Goal: Transaction & Acquisition: Purchase product/service

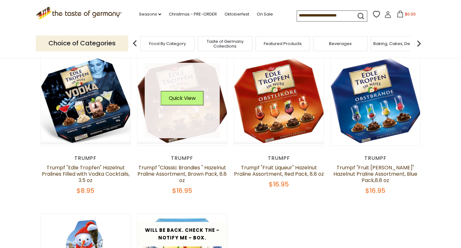
scroll to position [215, 0]
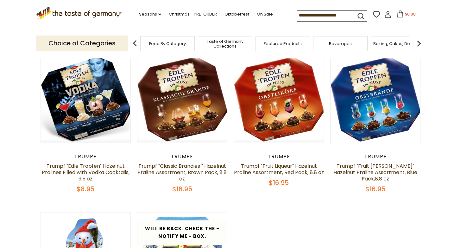
click at [320, 14] on input at bounding box center [324, 15] width 54 height 9
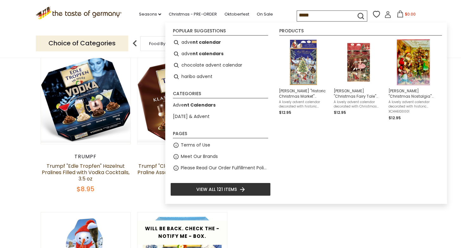
type input "******"
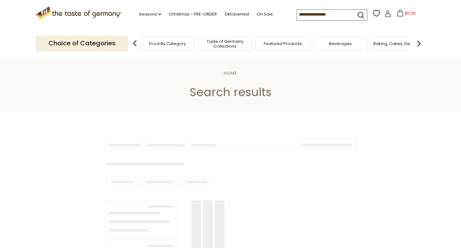
type input "******"
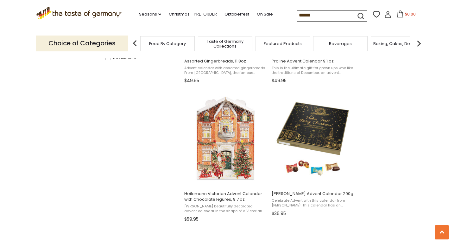
scroll to position [493, 0]
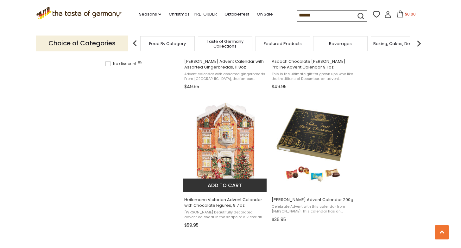
click at [238, 150] on img "Heilemann Victorian Advent Calendar with Chocolate Figures, 9.7 oz" at bounding box center [225, 144] width 84 height 84
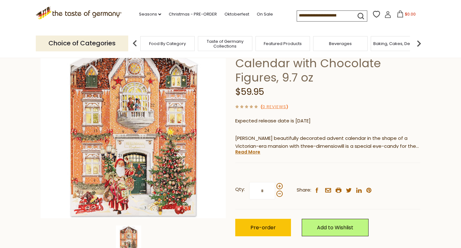
scroll to position [57, 0]
click at [247, 156] on div "Current stock: 0" at bounding box center [327, 158] width 185 height 4
click at [245, 151] on link "Read More" at bounding box center [247, 152] width 25 height 6
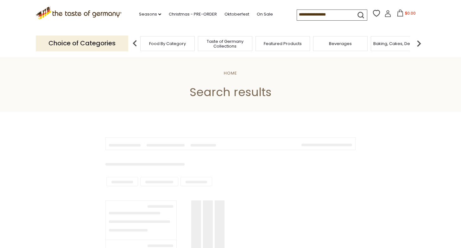
scroll to position [493, 0]
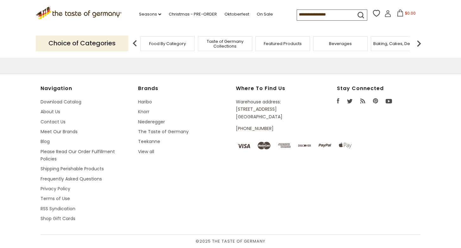
type input "******"
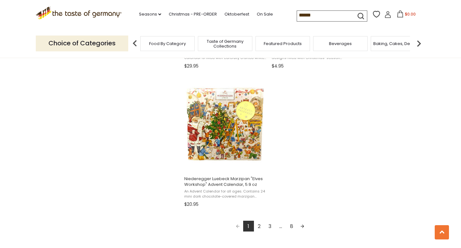
scroll to position [1067, 0]
click at [260, 222] on link "2" at bounding box center [259, 225] width 11 height 11
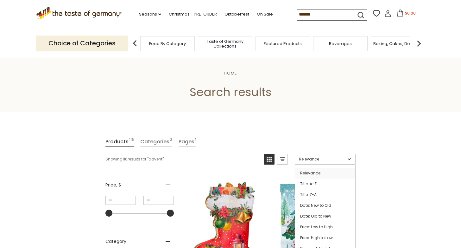
click at [349, 158] on link "Relevance" at bounding box center [325, 159] width 61 height 11
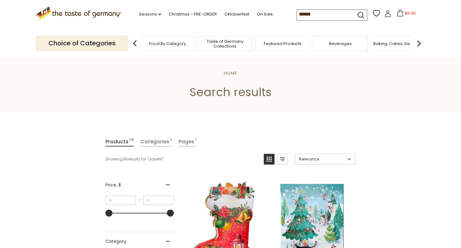
click at [349, 158] on link "Relevance" at bounding box center [325, 159] width 61 height 11
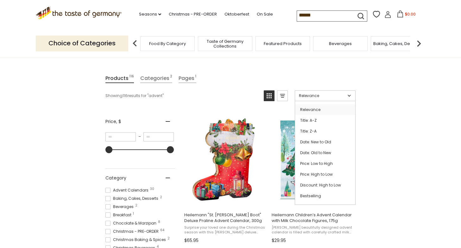
scroll to position [67, 0]
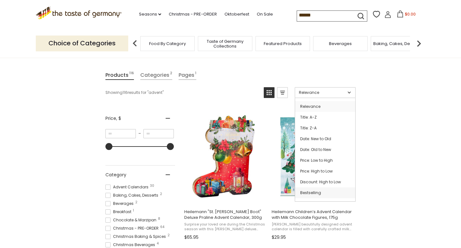
click at [319, 194] on link "Bestselling" at bounding box center [325, 192] width 60 height 11
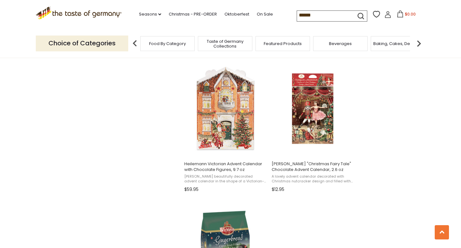
scroll to position [943, 0]
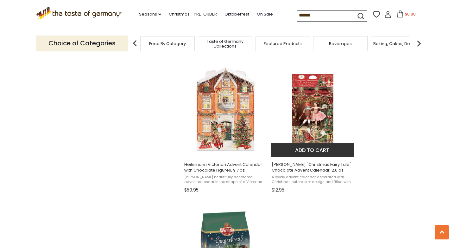
click at [302, 162] on span "Heidel "Christmas Fairy Tale" Chocolate Advent Calendar, 2.6 oz" at bounding box center [313, 167] width 82 height 11
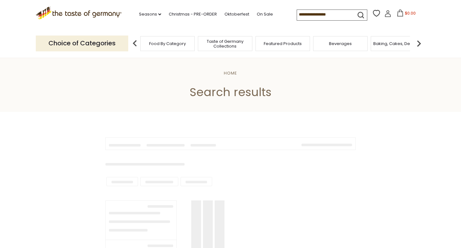
scroll to position [943, 0]
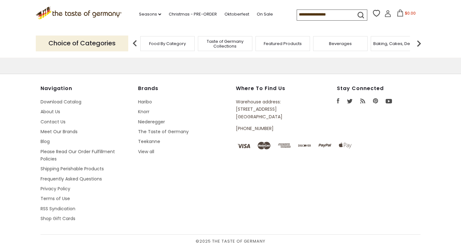
type input "******"
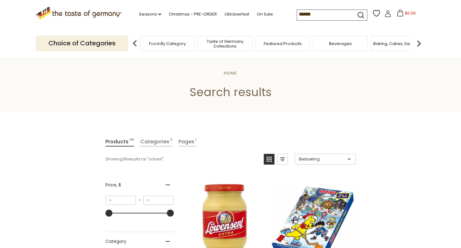
scroll to position [0, 0]
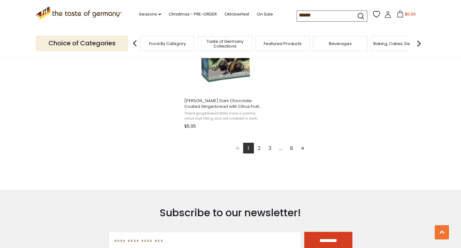
click at [258, 147] on link "2" at bounding box center [259, 148] width 11 height 11
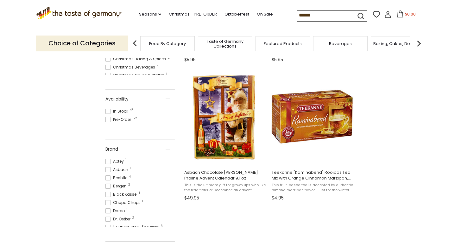
scroll to position [242, 0]
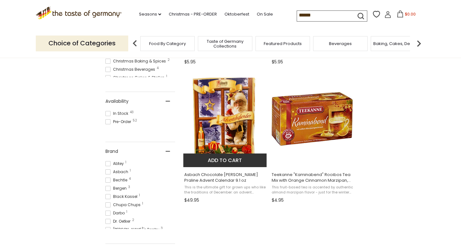
click at [220, 177] on span "Asbach Chocolate [PERSON_NAME] Praline Advent Calendar 9.1 oz" at bounding box center [225, 177] width 82 height 11
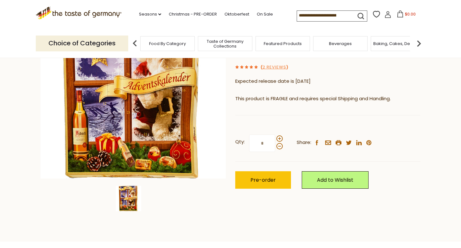
scroll to position [97, 0]
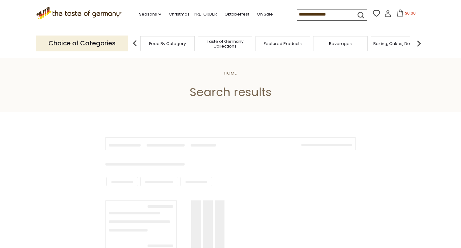
scroll to position [242, 0]
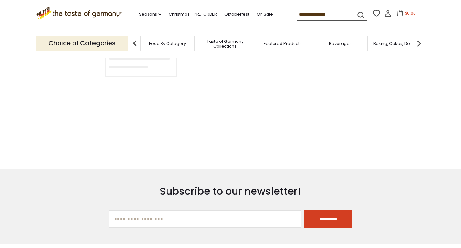
type input "******"
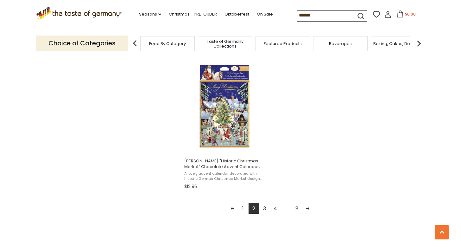
scroll to position [1092, 0]
